Goal: Task Accomplishment & Management: Manage account settings

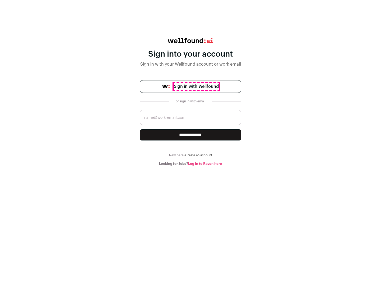
click at [196, 86] on span "Sign in with Wellfound" at bounding box center [196, 86] width 45 height 6
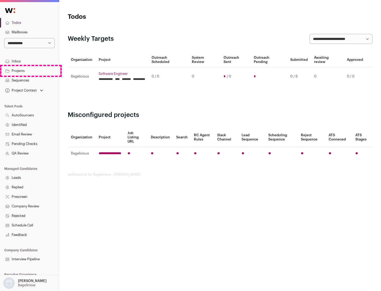
click at [29, 71] on link "Projects" at bounding box center [29, 71] width 59 height 10
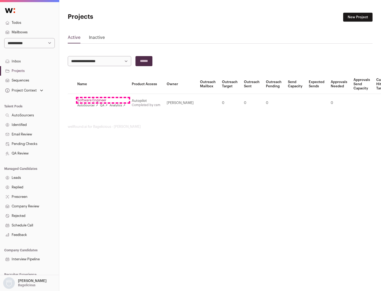
click at [103, 100] on link "Software Engineer" at bounding box center [101, 100] width 48 height 4
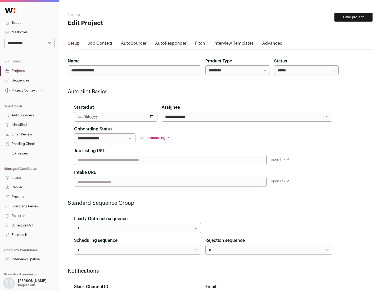
click at [353, 17] on button "Save project" at bounding box center [353, 17] width 38 height 9
